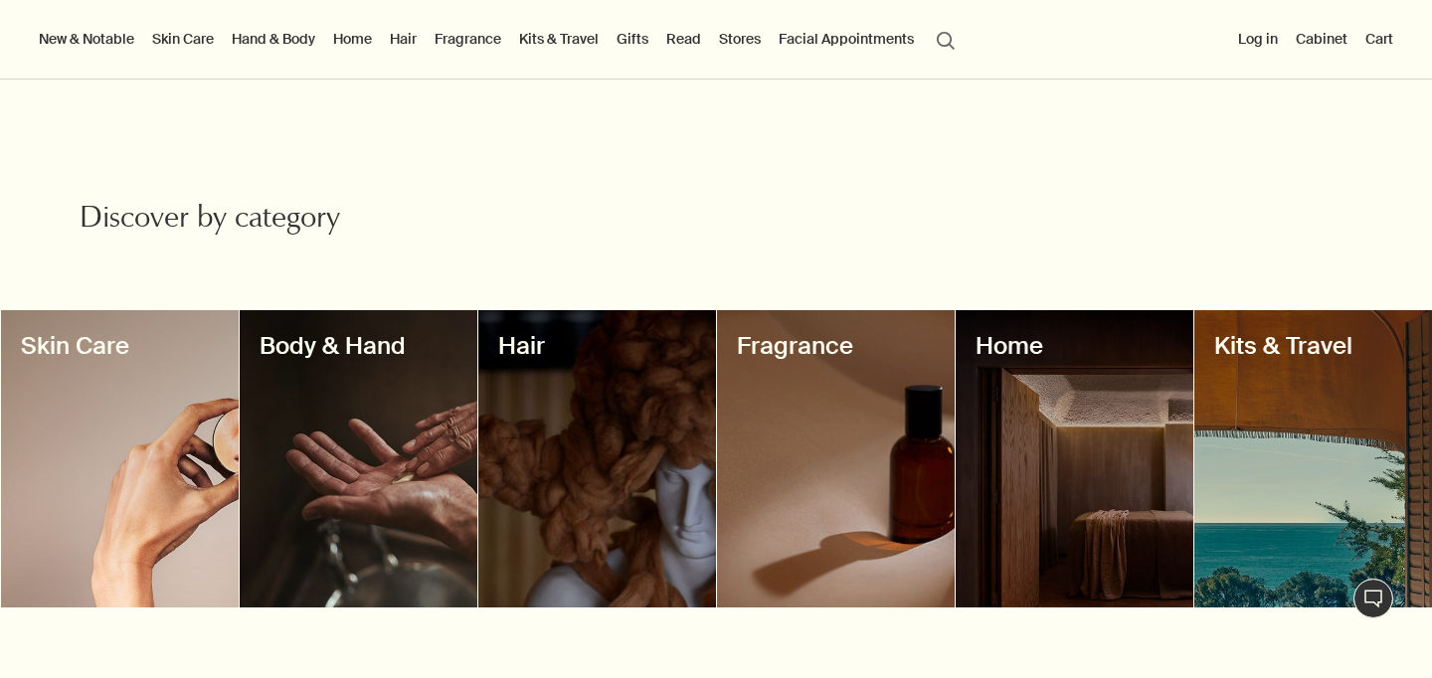
scroll to position [1631, 0]
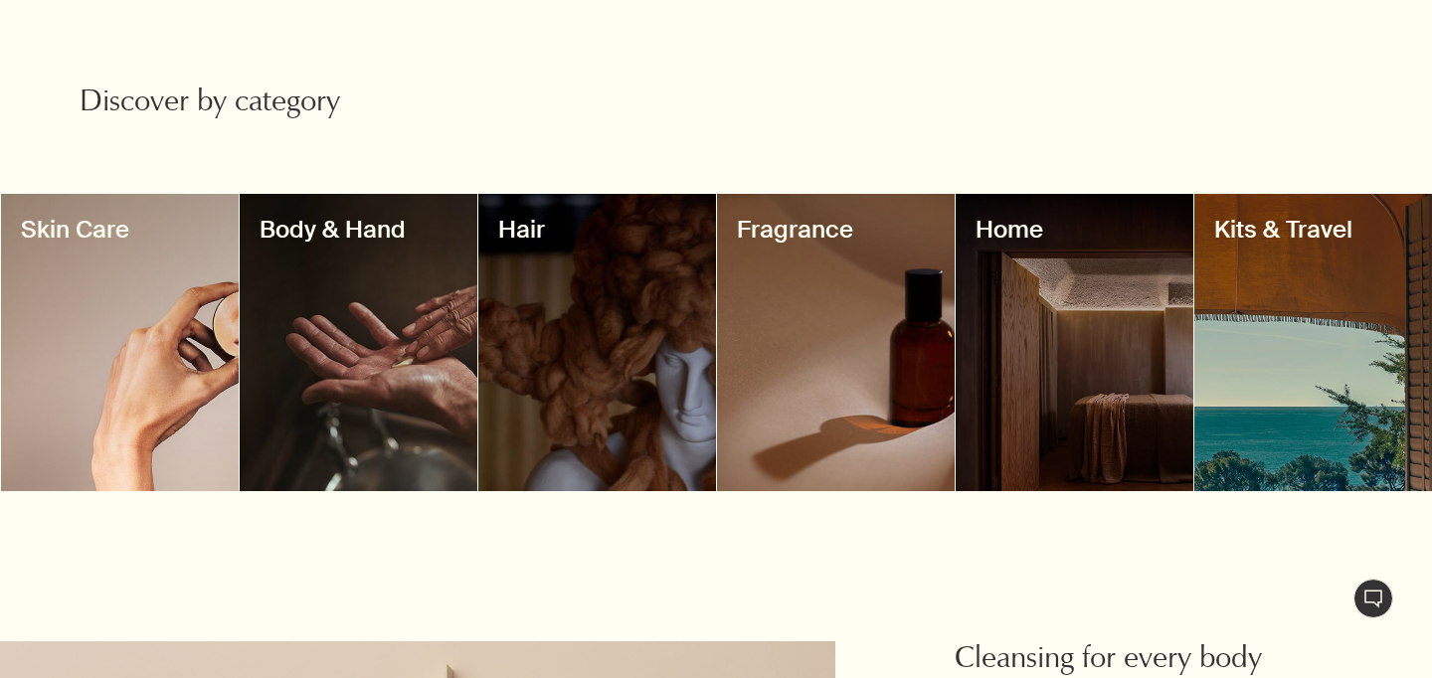
click at [169, 336] on div at bounding box center [120, 342] width 238 height 297
